Goal: Information Seeking & Learning: Learn about a topic

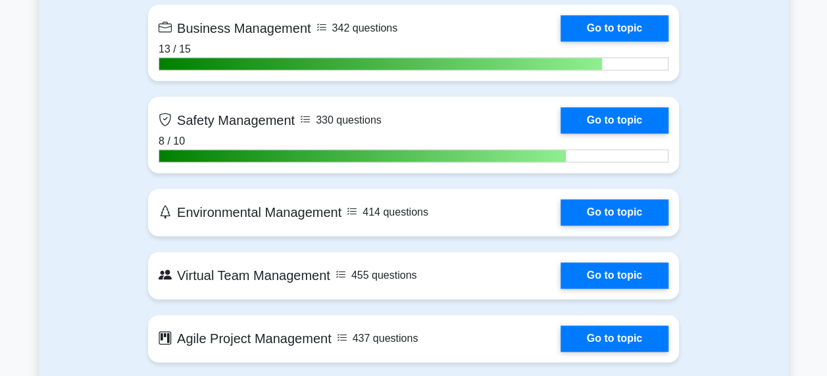
scroll to position [3291, 0]
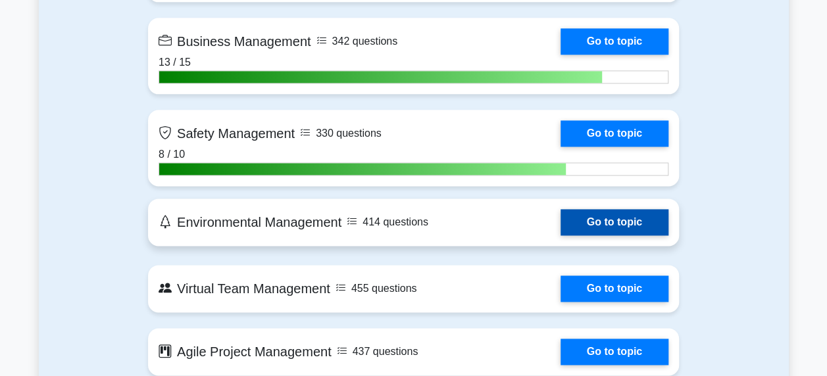
click at [614, 218] on link "Go to topic" at bounding box center [615, 222] width 108 height 26
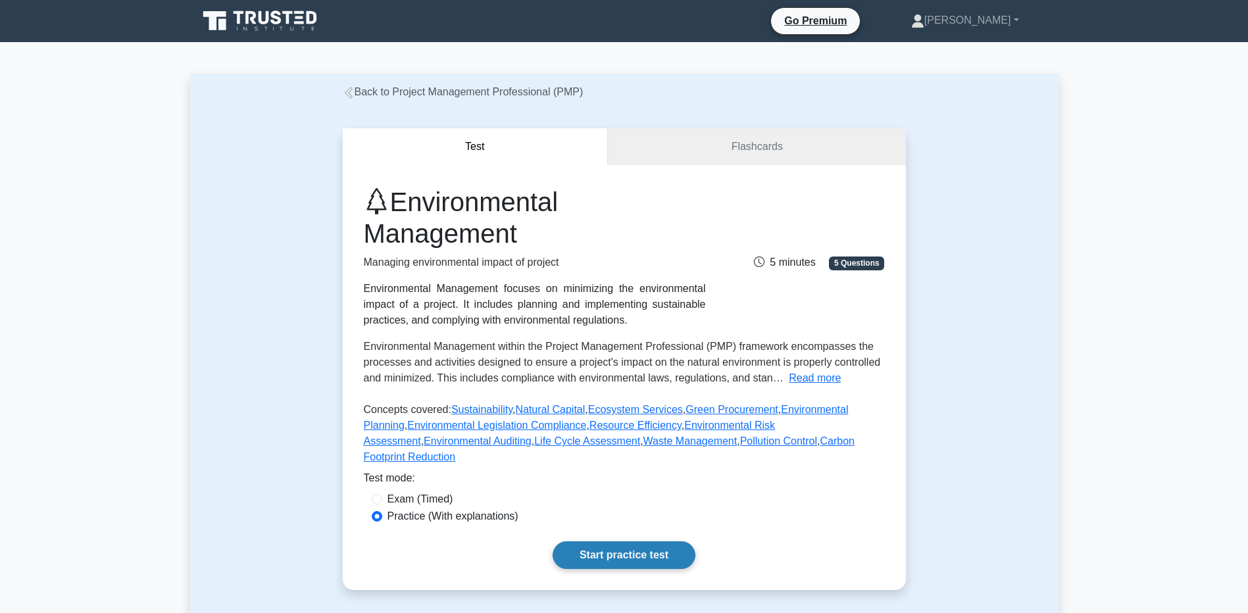
click at [611, 376] on link "Start practice test" at bounding box center [624, 556] width 143 height 28
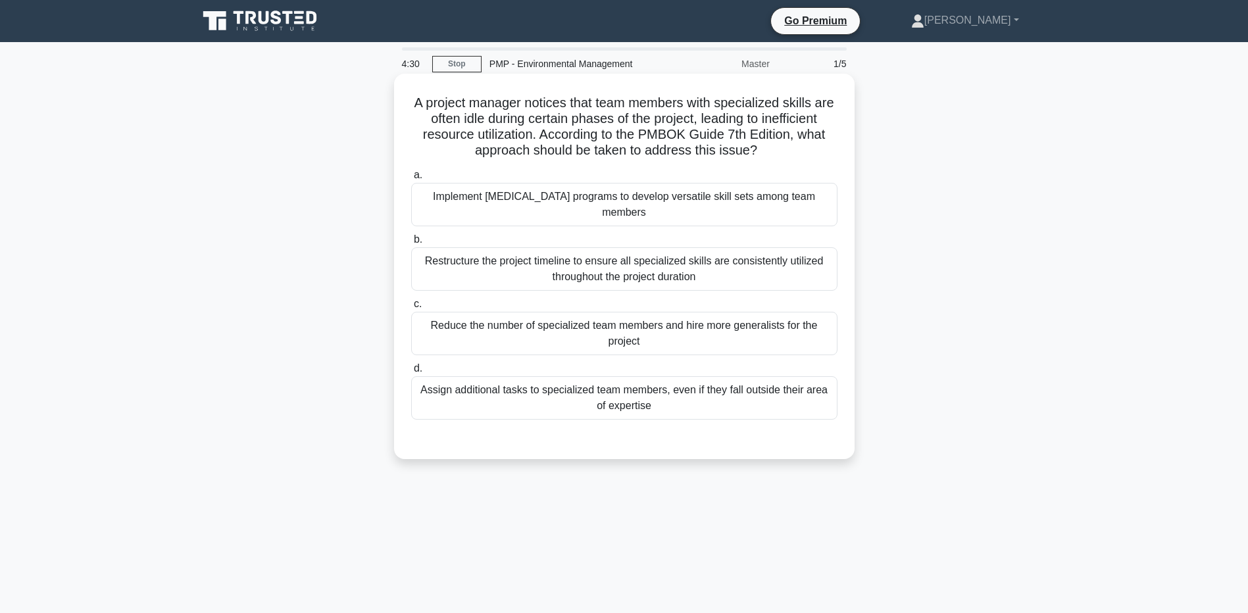
click at [500, 192] on div "Implement [MEDICAL_DATA] programs to develop versatile skill sets among team me…" at bounding box center [624, 204] width 426 height 43
click at [411, 180] on input "a. Implement cross-training programs to develop versatile skill sets among team…" at bounding box center [411, 175] width 0 height 9
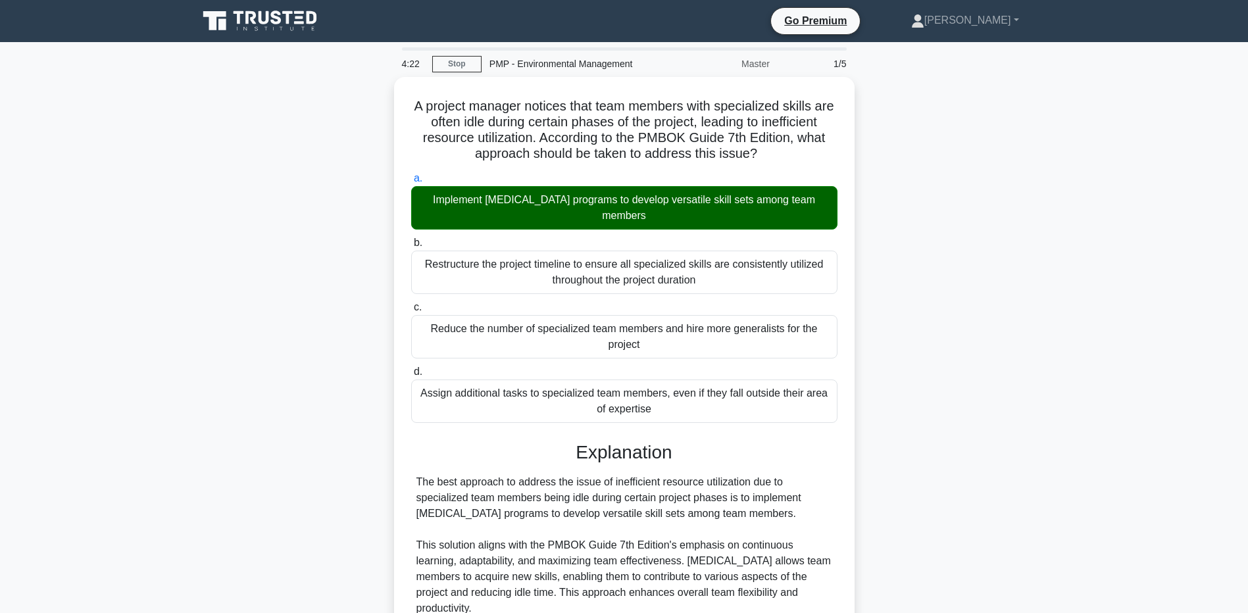
click at [120, 363] on main "4:22 Stop PMP - Environmental Management Master 1/5 A project manager notices t…" at bounding box center [624, 505] width 1248 height 927
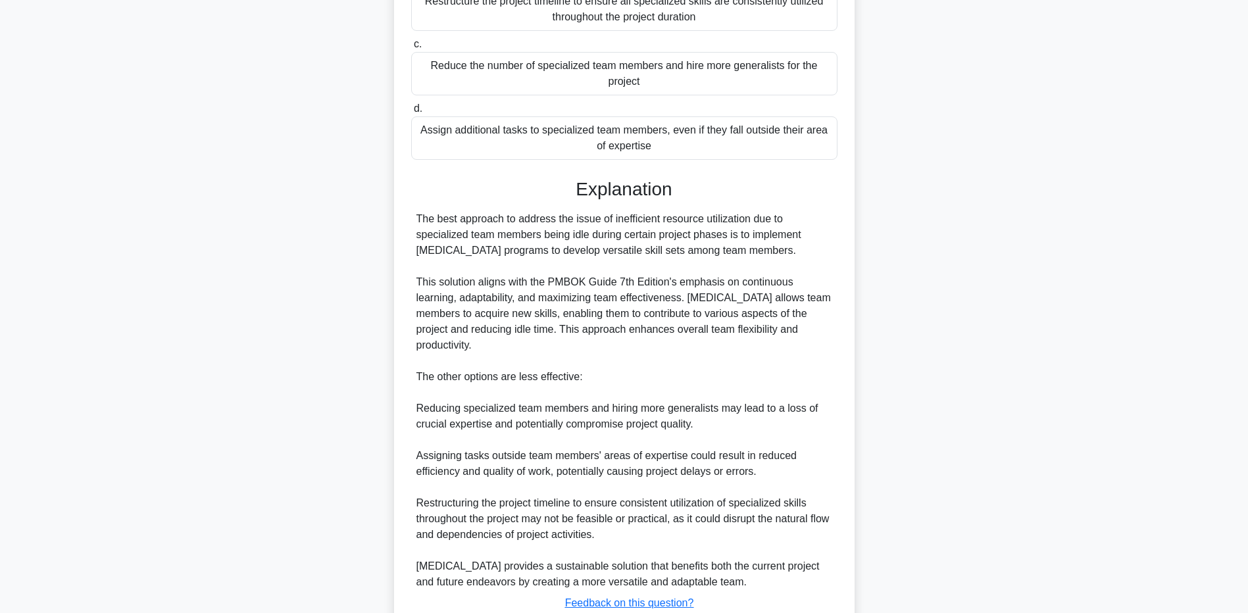
scroll to position [357, 0]
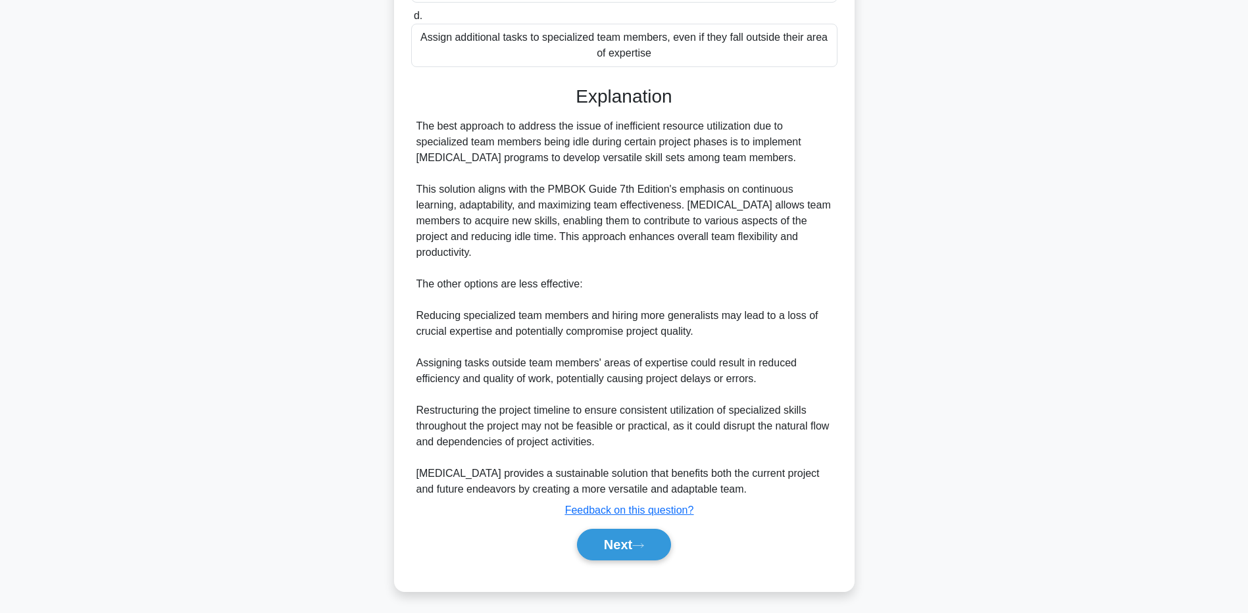
click at [157, 476] on main "4:14 Stop PMP - Environmental Management Master 1/5 A project manager notices t…" at bounding box center [624, 149] width 1248 height 927
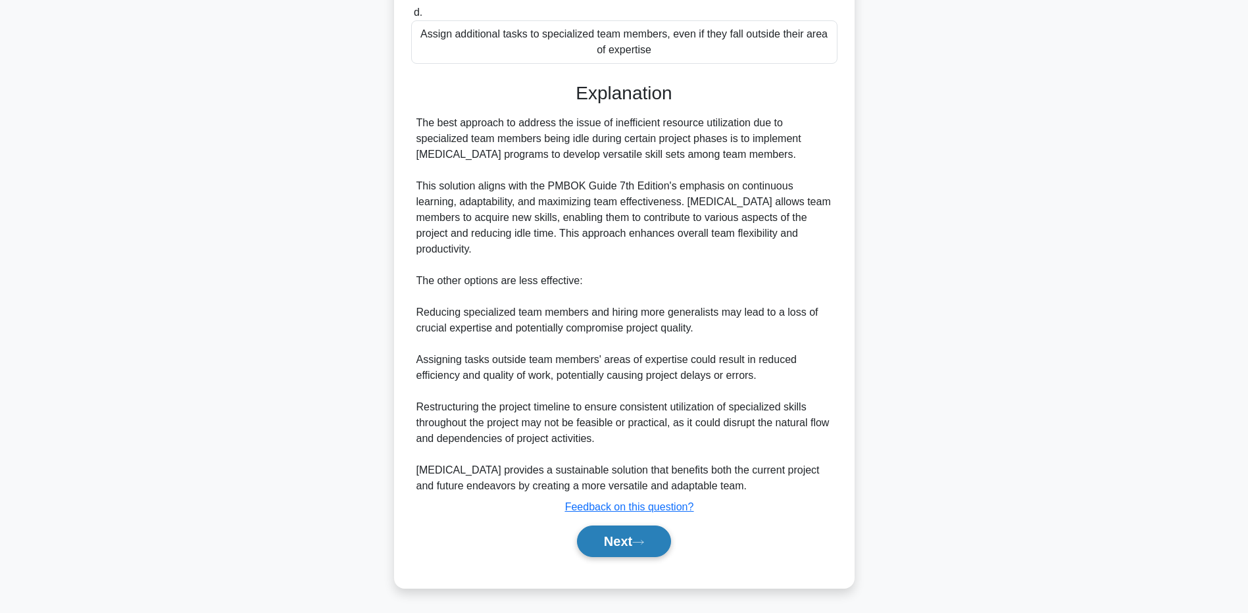
click at [590, 531] on button "Next" at bounding box center [624, 542] width 94 height 32
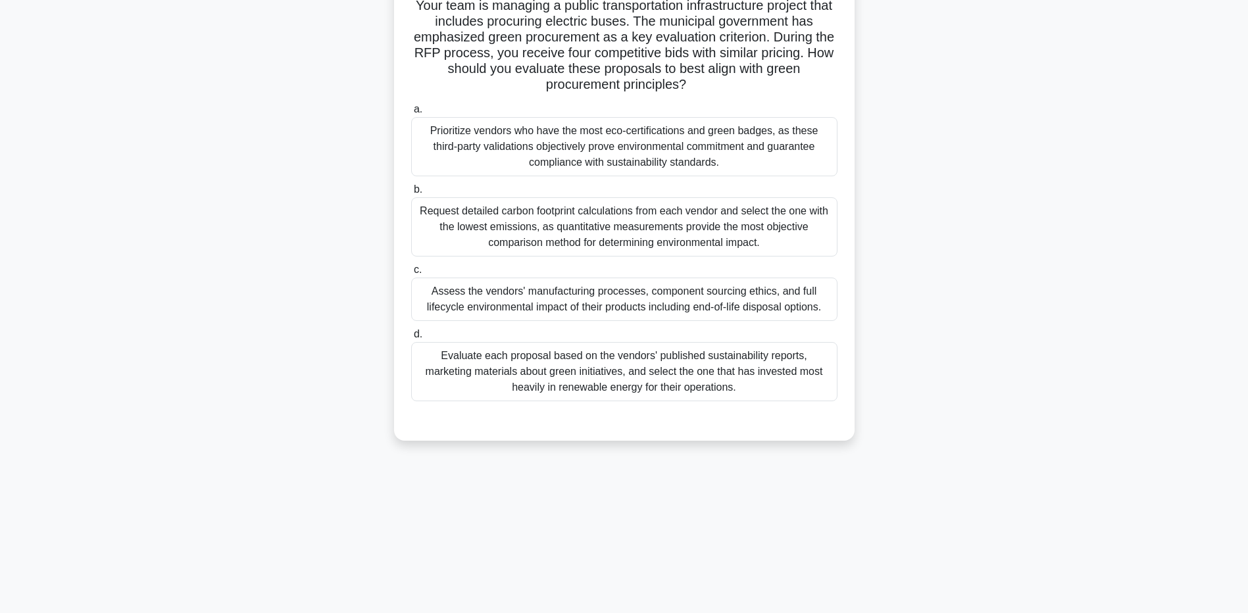
click at [442, 298] on div "Assess the vendors' manufacturing processes, component sourcing ethics, and ful…" at bounding box center [624, 299] width 426 height 43
click at [411, 274] on input "c. Assess the vendors' manufacturing processes, component sourcing ethics, and …" at bounding box center [411, 270] width 0 height 9
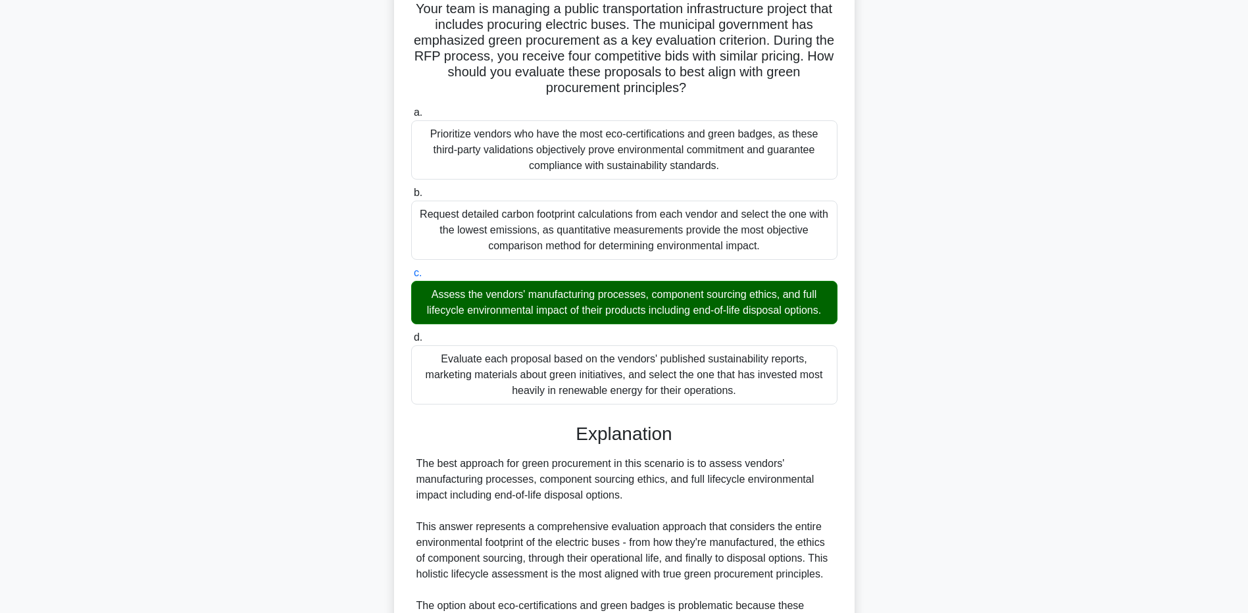
click at [169, 536] on main "3:14 Stop PMP - Environmental Management Master 2/5 Your team is managing a pub…" at bounding box center [624, 440] width 1248 height 990
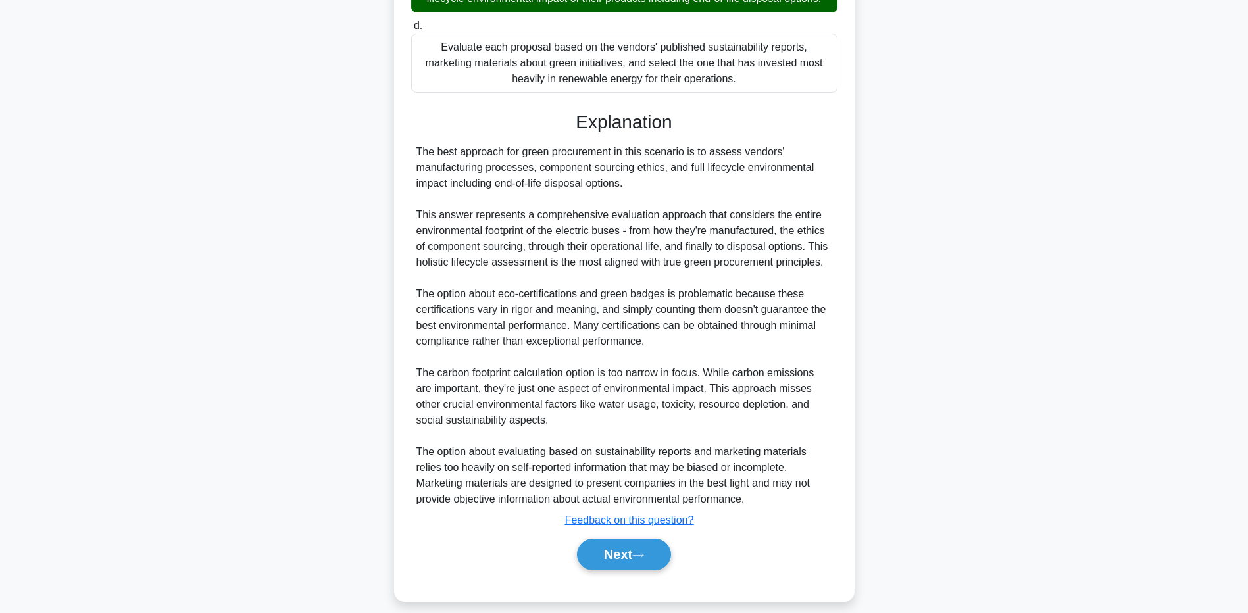
scroll to position [436, 0]
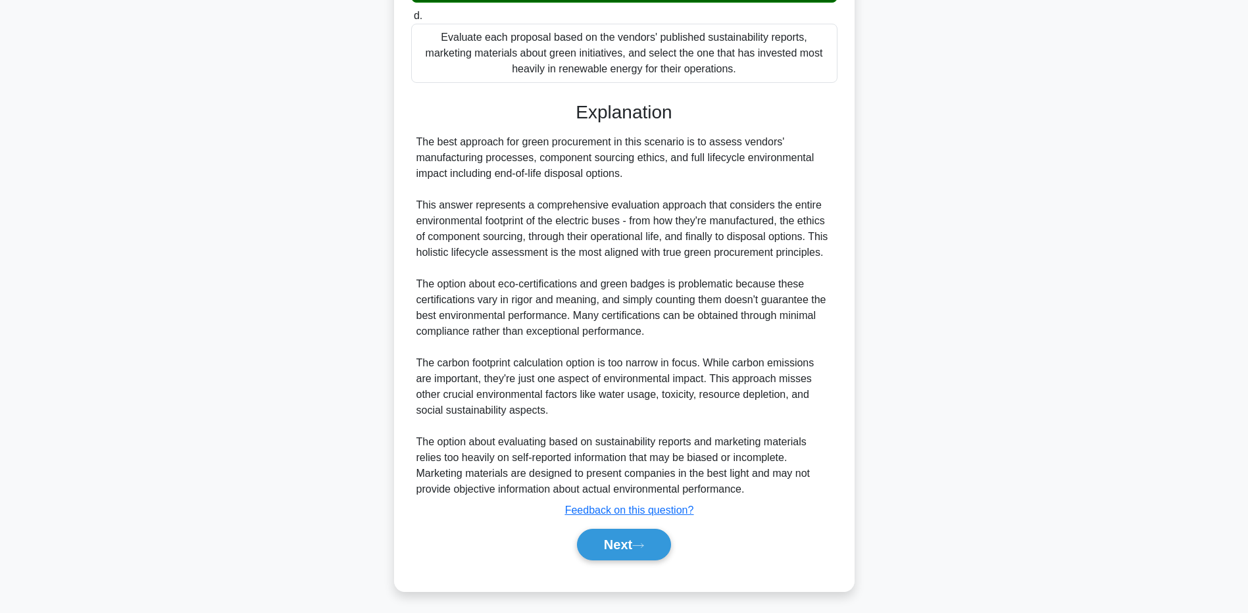
click at [1187, 251] on main "2:51 Stop PMP - Environmental Management Master 2/5 Your team is managing a pub…" at bounding box center [624, 118] width 1248 height 990
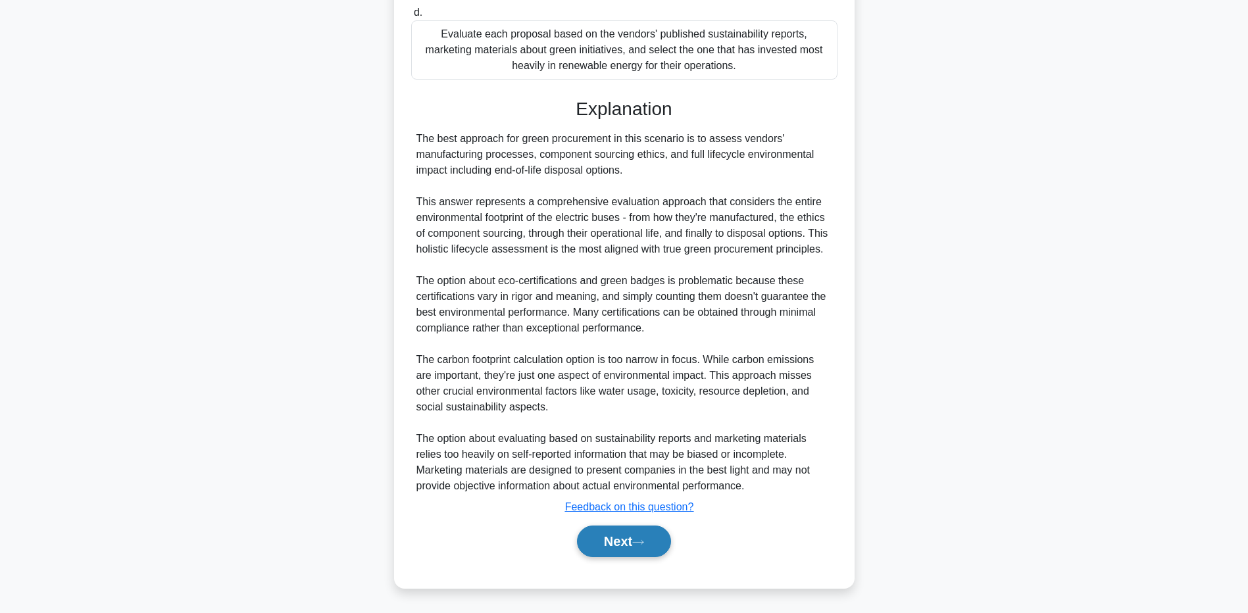
click at [631, 542] on button "Next" at bounding box center [624, 542] width 94 height 32
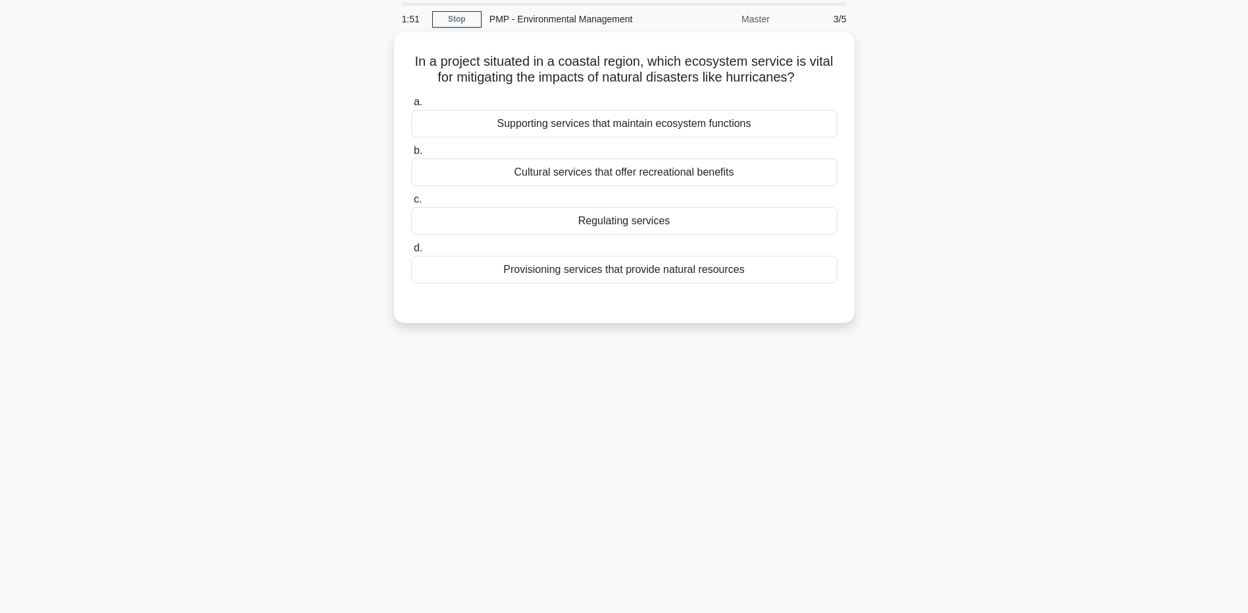
scroll to position [0, 0]
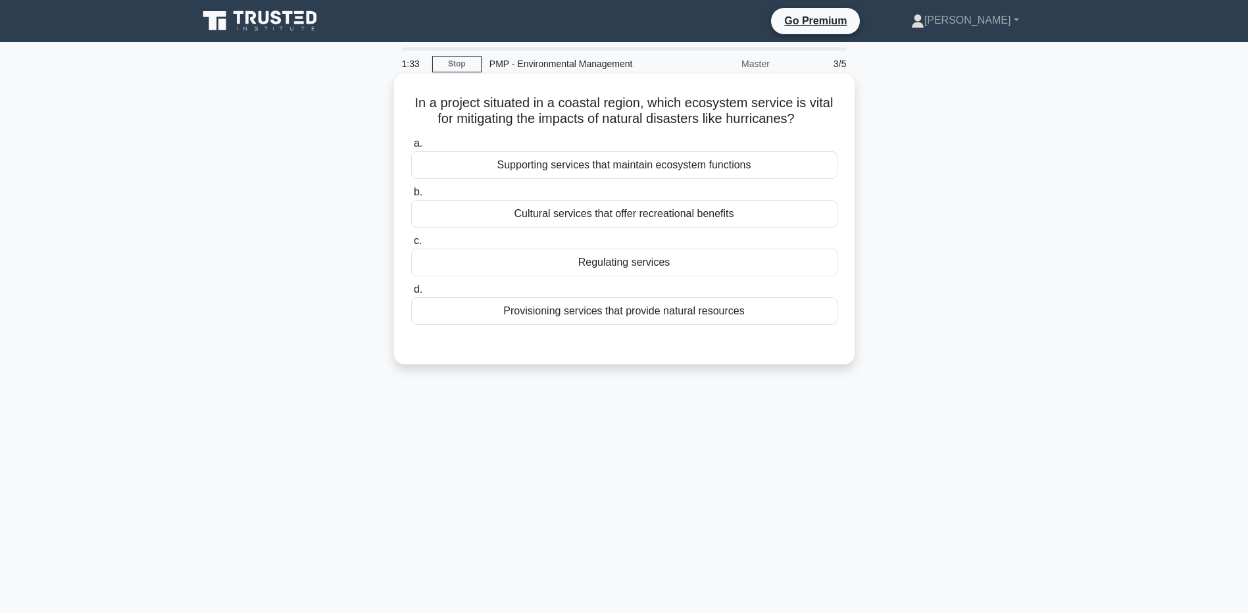
click at [502, 165] on div "Supporting services that maintain ecosystem functions" at bounding box center [624, 165] width 426 height 28
click at [411, 148] on input "a. Supporting services that maintain ecosystem functions" at bounding box center [411, 144] width 0 height 9
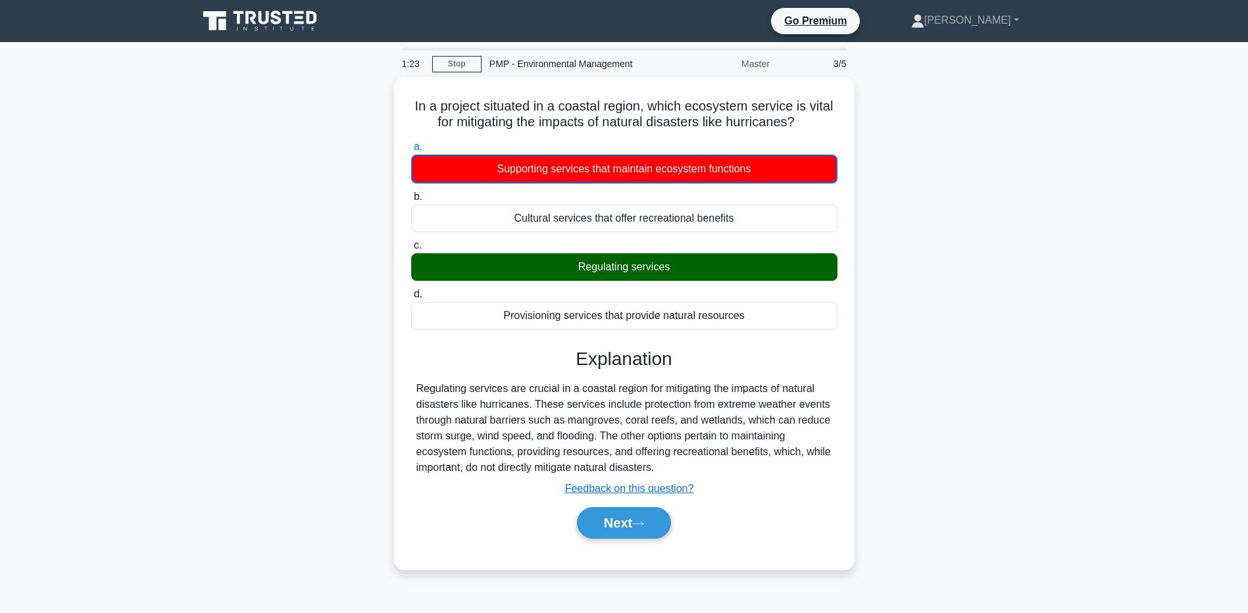
click at [116, 515] on main "1:23 Stop PMP - Environmental Management Master 3/5 In a project situated in a …" at bounding box center [624, 376] width 1248 height 669
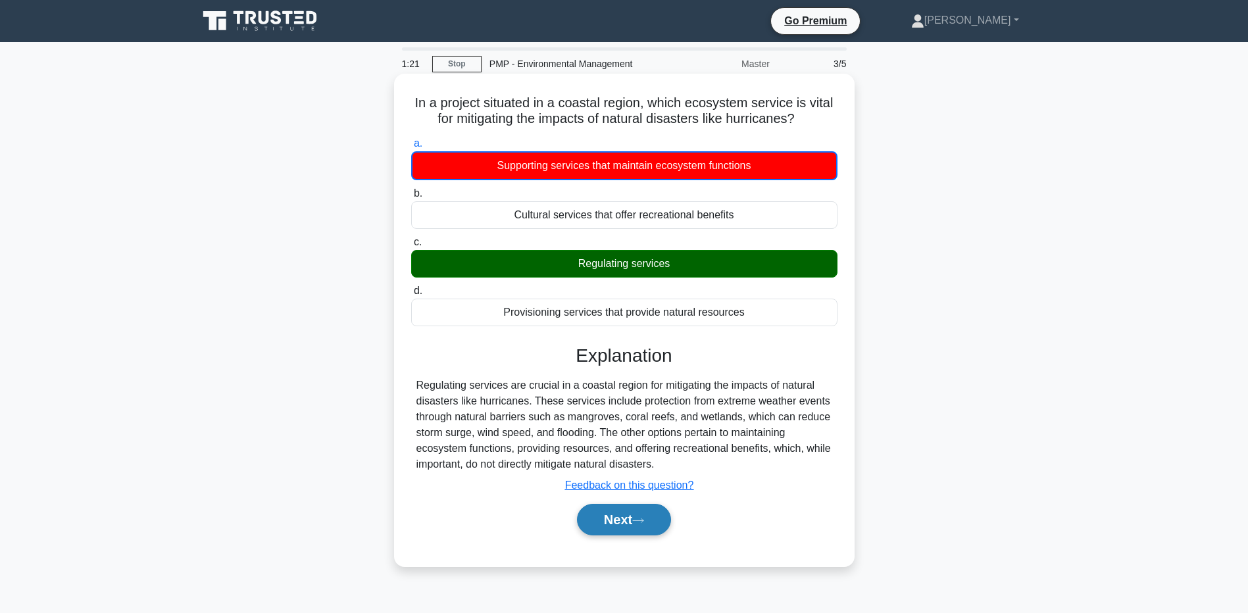
click at [657, 524] on button "Next" at bounding box center [624, 520] width 94 height 32
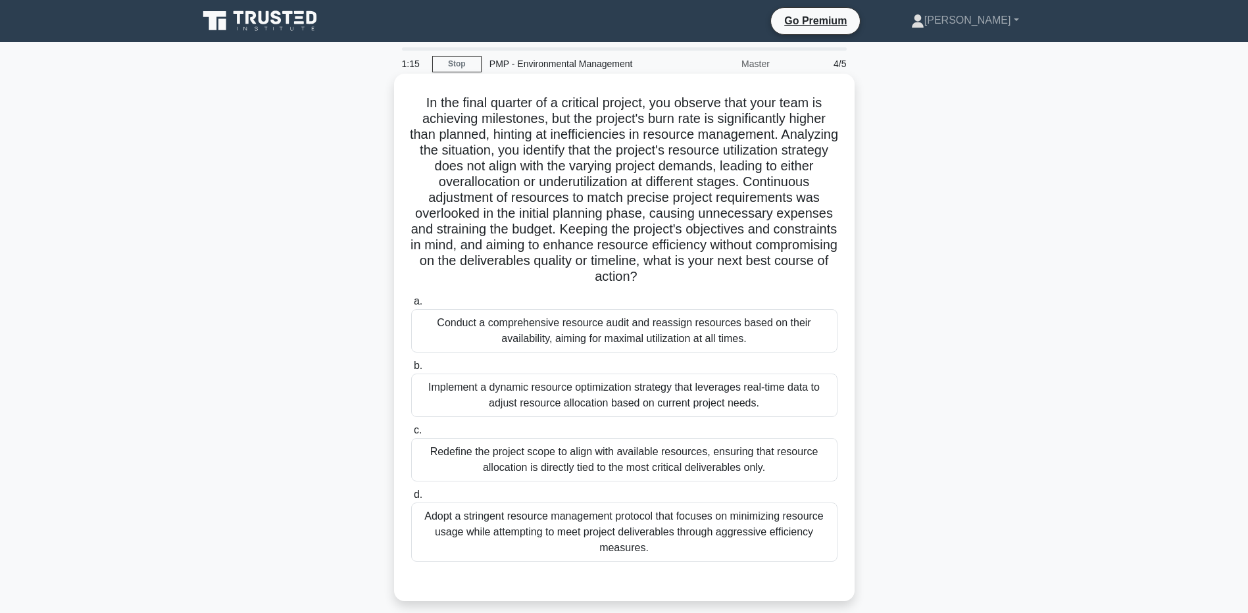
click at [439, 458] on div "Redefine the project scope to align with available resources, ensuring that res…" at bounding box center [624, 459] width 426 height 43
click at [411, 435] on input "c. Redefine the project scope to align with available resources, ensuring that …" at bounding box center [411, 430] width 0 height 9
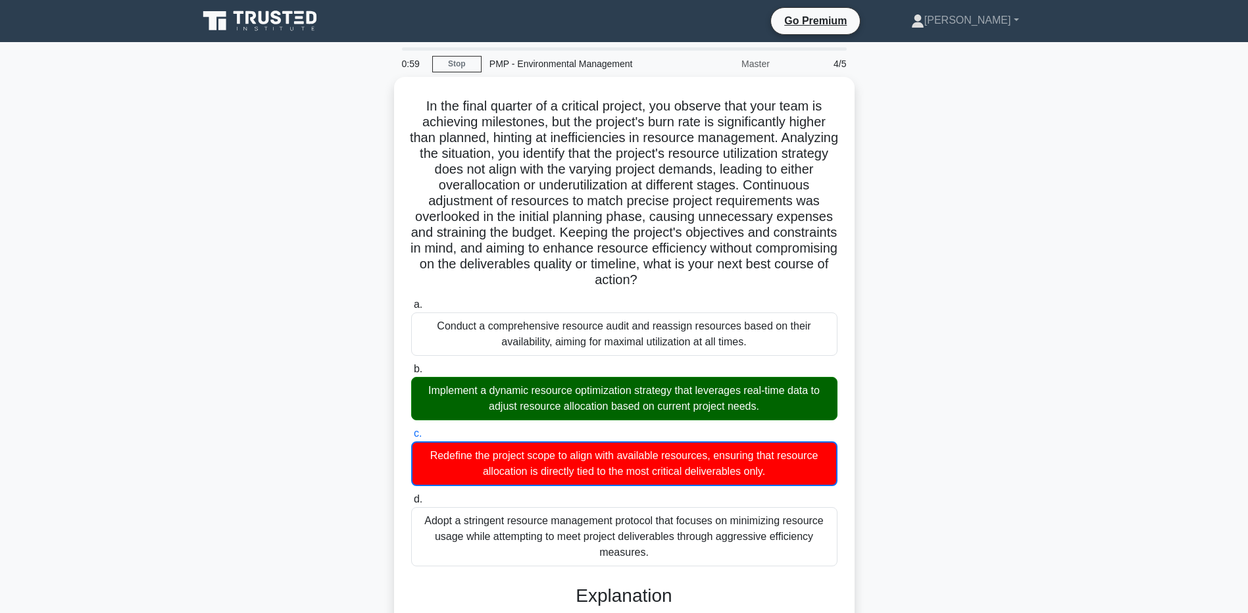
click at [259, 392] on div "In the final quarter of a critical project, you observe that your team is achie…" at bounding box center [624, 552] width 869 height 951
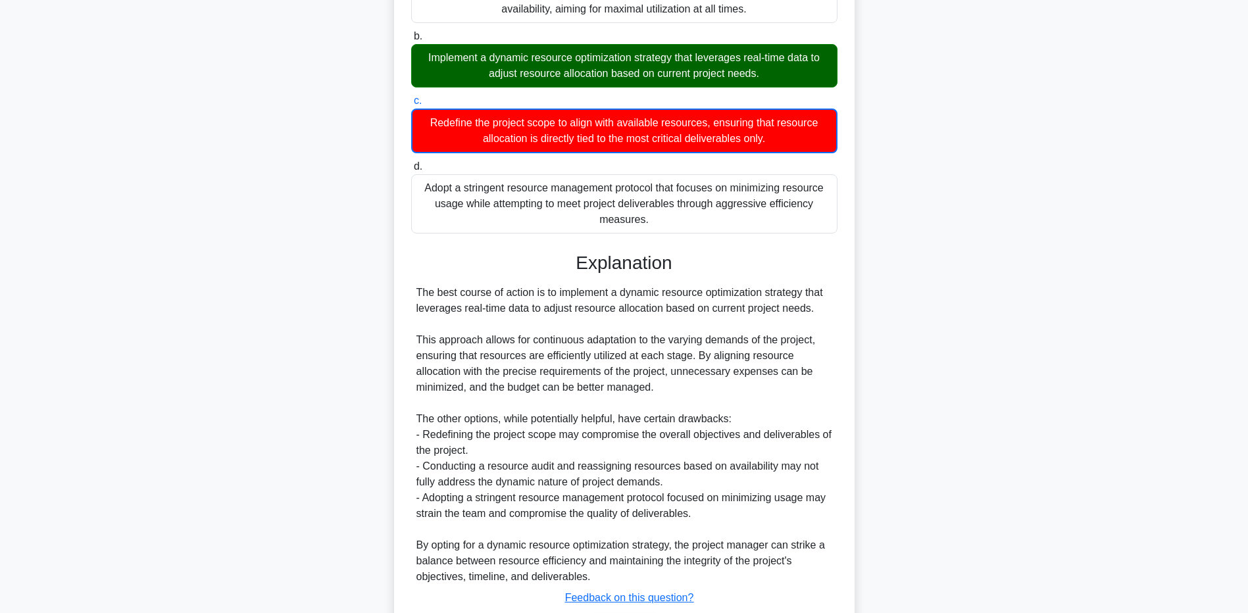
scroll to position [395, 0]
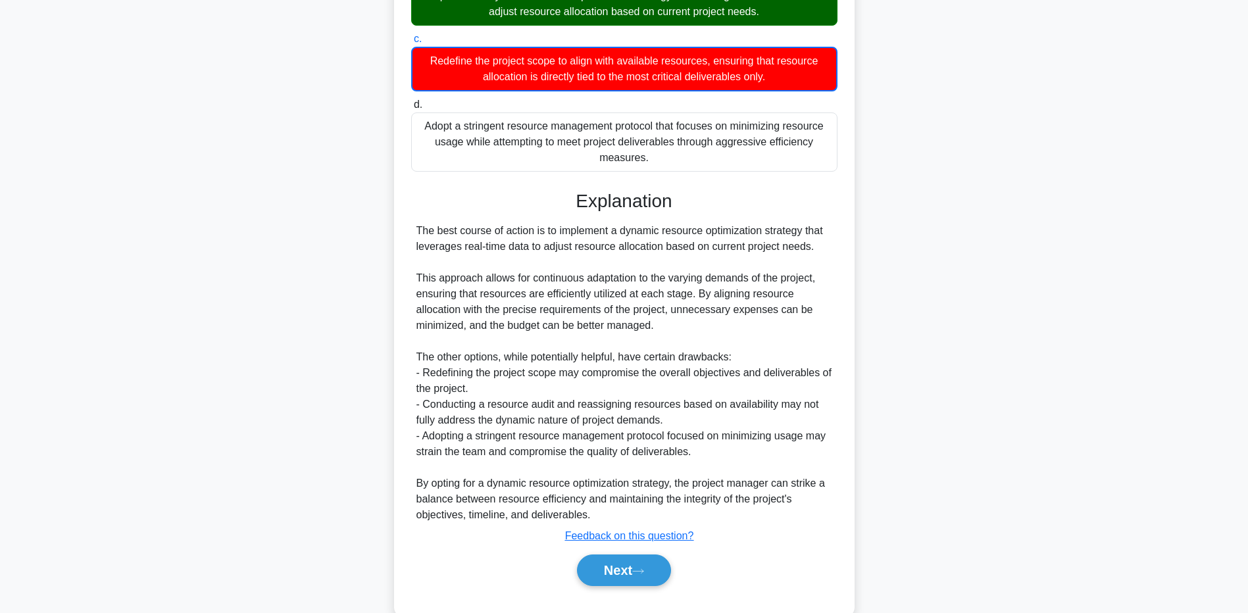
drag, startPoint x: 111, startPoint y: 350, endPoint x: 284, endPoint y: 437, distance: 193.7
click at [111, 350] on main "0:54 Stop PMP - Environmental Management Master 4/5 .spinner_0XTQ{transform-ori…" at bounding box center [624, 142] width 1248 height 991
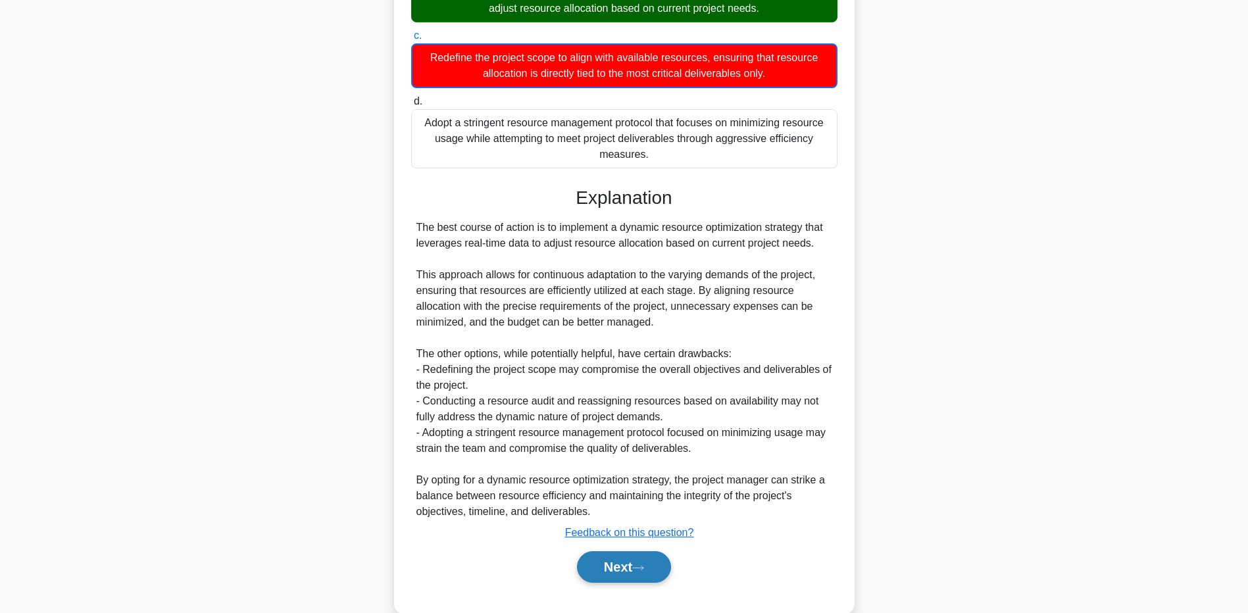
click at [598, 583] on button "Next" at bounding box center [624, 567] width 94 height 32
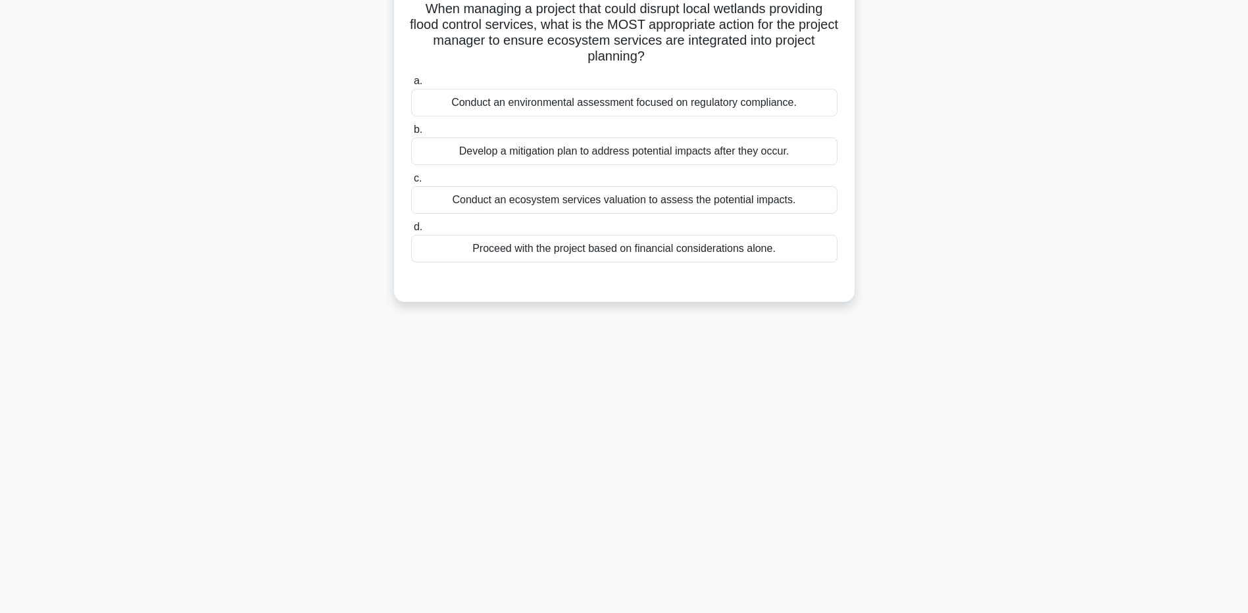
scroll to position [0, 0]
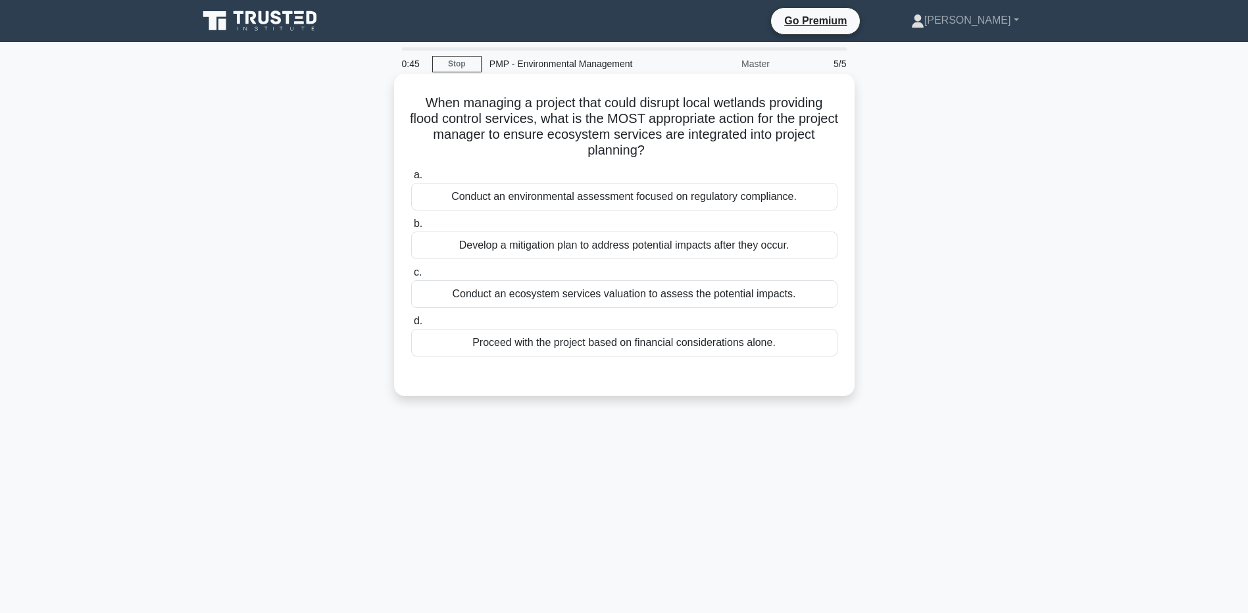
click at [513, 195] on div "Conduct an environmental assessment focused on regulatory compliance." at bounding box center [624, 197] width 426 height 28
click at [411, 180] on input "a. Conduct an environmental assessment focused on regulatory compliance." at bounding box center [411, 175] width 0 height 9
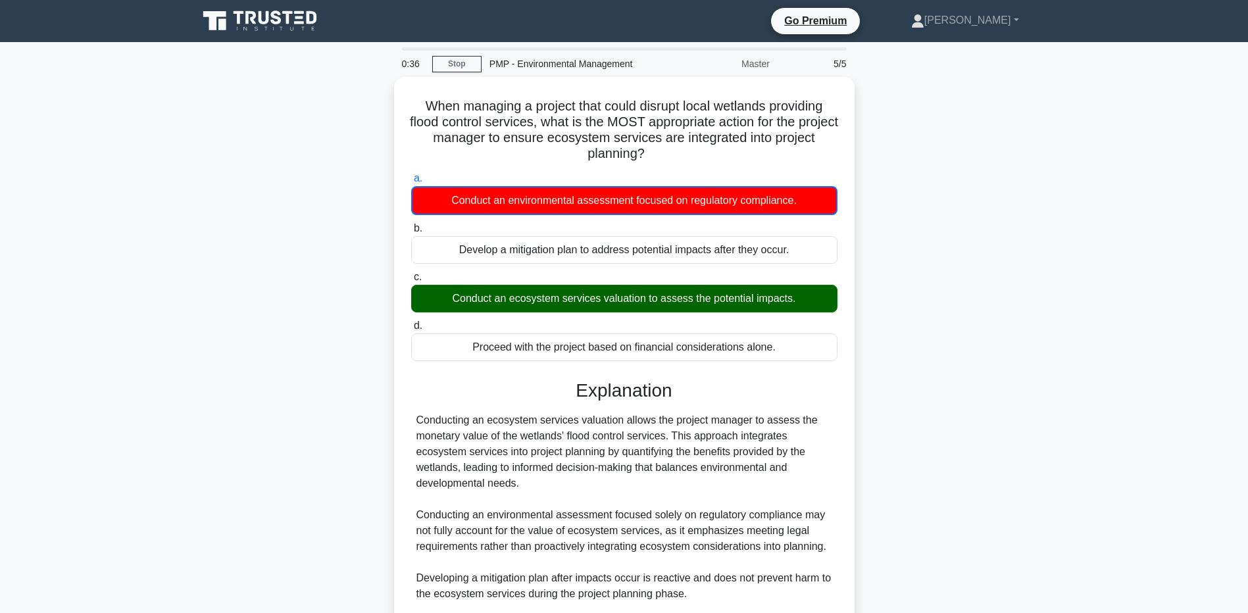
click at [262, 399] on div "When managing a project that could disrupt local wetlands providing flood contr…" at bounding box center [624, 426] width 869 height 698
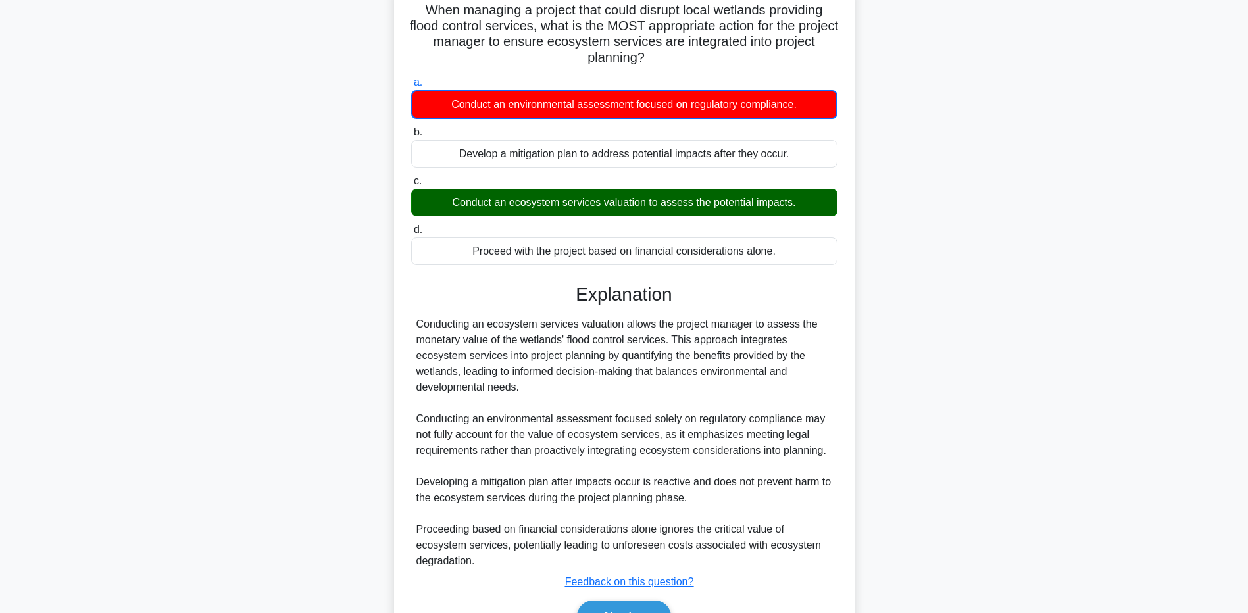
scroll to position [168, 0]
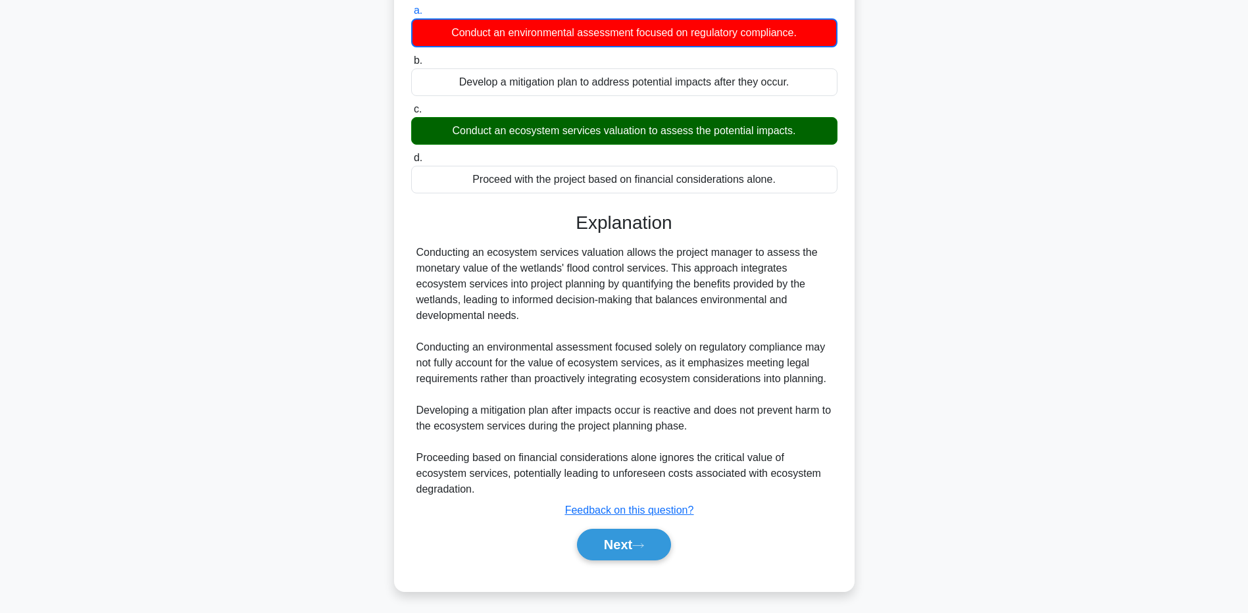
click at [157, 390] on main "0:28 Stop PMP - Environmental Management Master 5/5 When managing a project tha…" at bounding box center [624, 243] width 1248 height 738
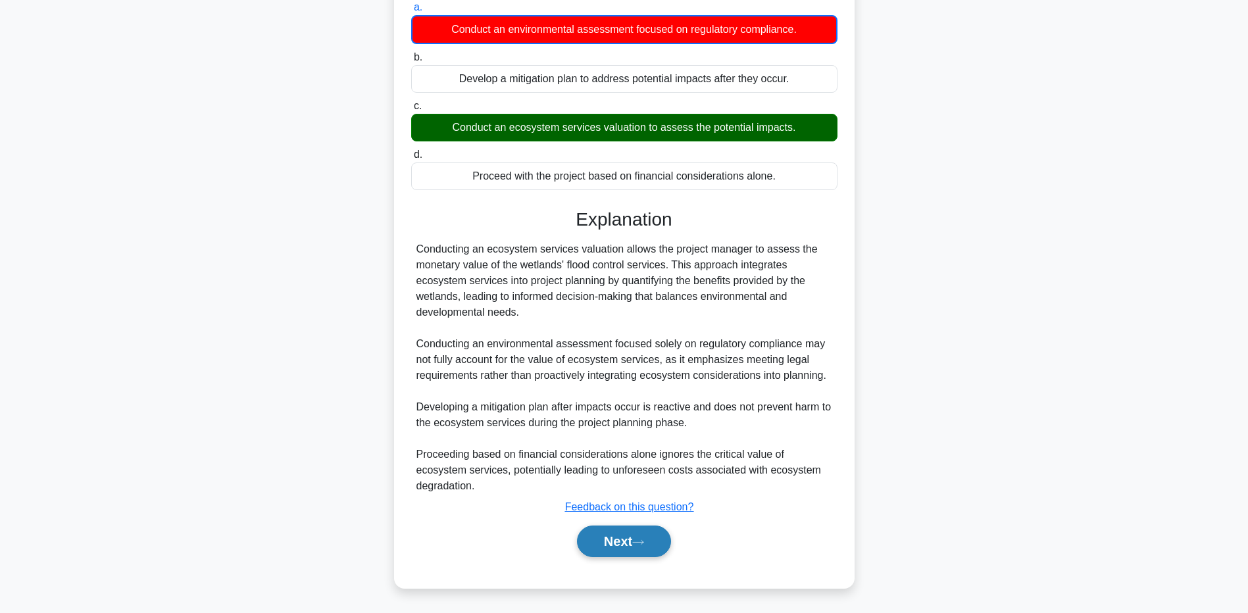
click at [602, 550] on button "Next" at bounding box center [624, 542] width 94 height 32
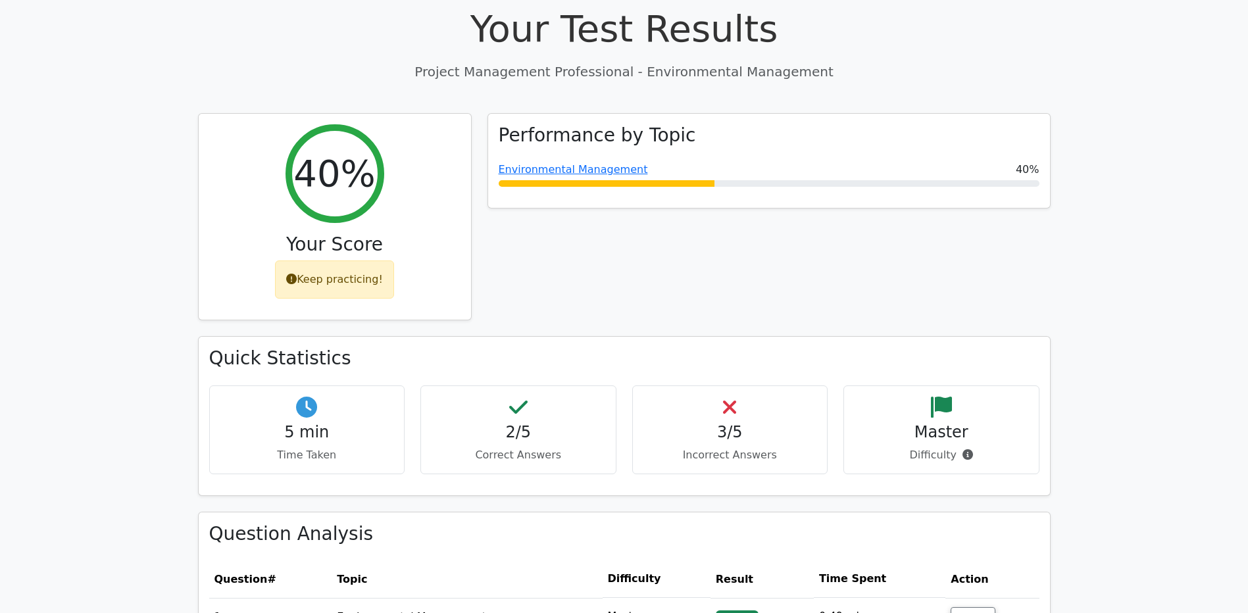
scroll to position [263, 0]
